Goal: Task Accomplishment & Management: Manage account settings

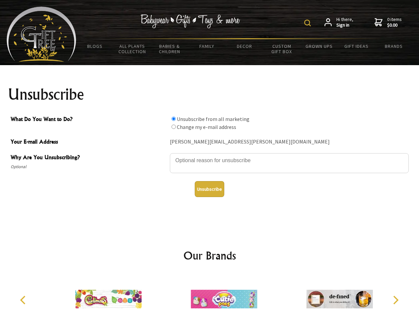
click at [309, 23] on img at bounding box center [307, 23] width 7 height 7
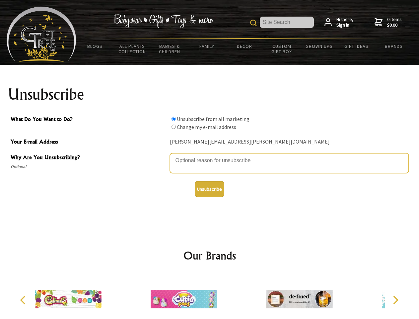
click at [210, 155] on textarea "Why Are You Unsubscribing?" at bounding box center [289, 163] width 239 height 20
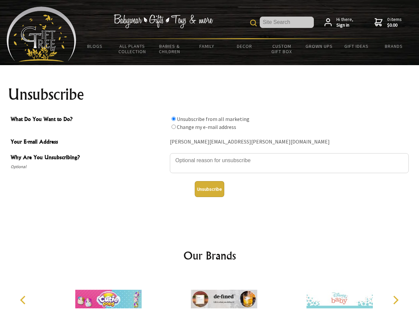
click at [174, 119] on input "What Do You Want to Do?" at bounding box center [174, 119] width 4 height 4
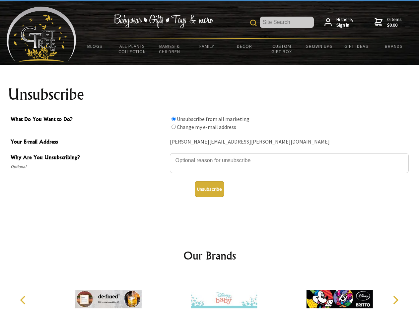
click at [174, 126] on input "What Do You Want to Do?" at bounding box center [174, 127] width 4 height 4
radio input "true"
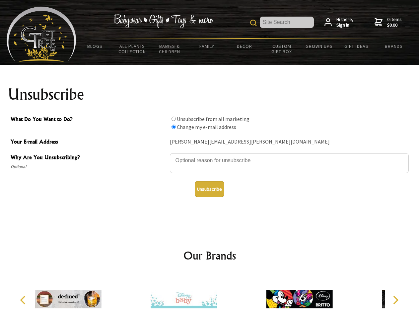
click at [209, 189] on button "Unsubscribe" at bounding box center [210, 189] width 30 height 16
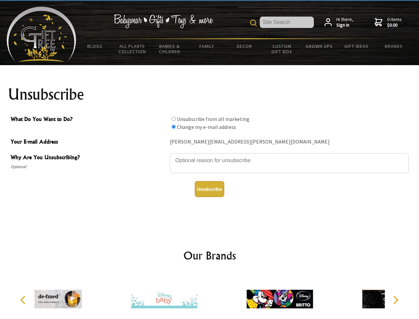
click at [210, 296] on div at bounding box center [165, 300] width 116 height 52
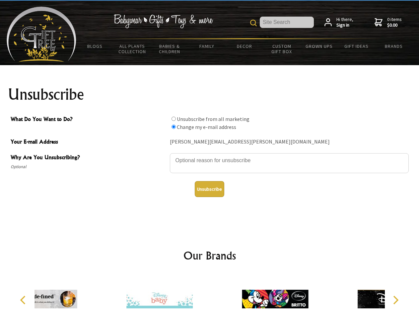
click at [24, 300] on icon "Previous" at bounding box center [23, 299] width 9 height 9
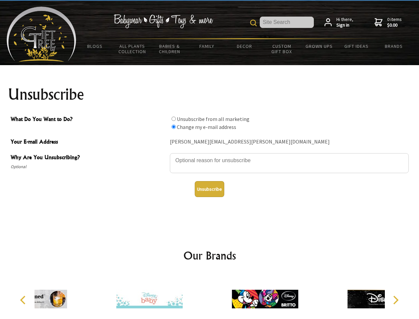
click at [396, 300] on icon "Next" at bounding box center [395, 299] width 9 height 9
